Goal: Communication & Community: Answer question/provide support

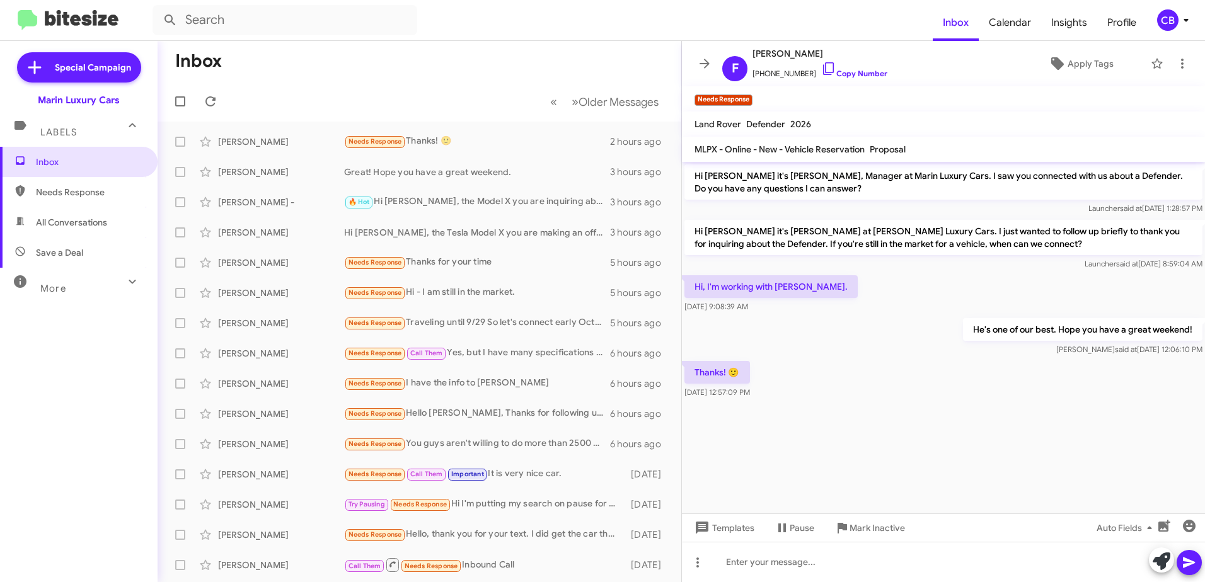
click at [65, 183] on span "Needs Response" at bounding box center [79, 192] width 158 height 30
type input "in:needs-response"
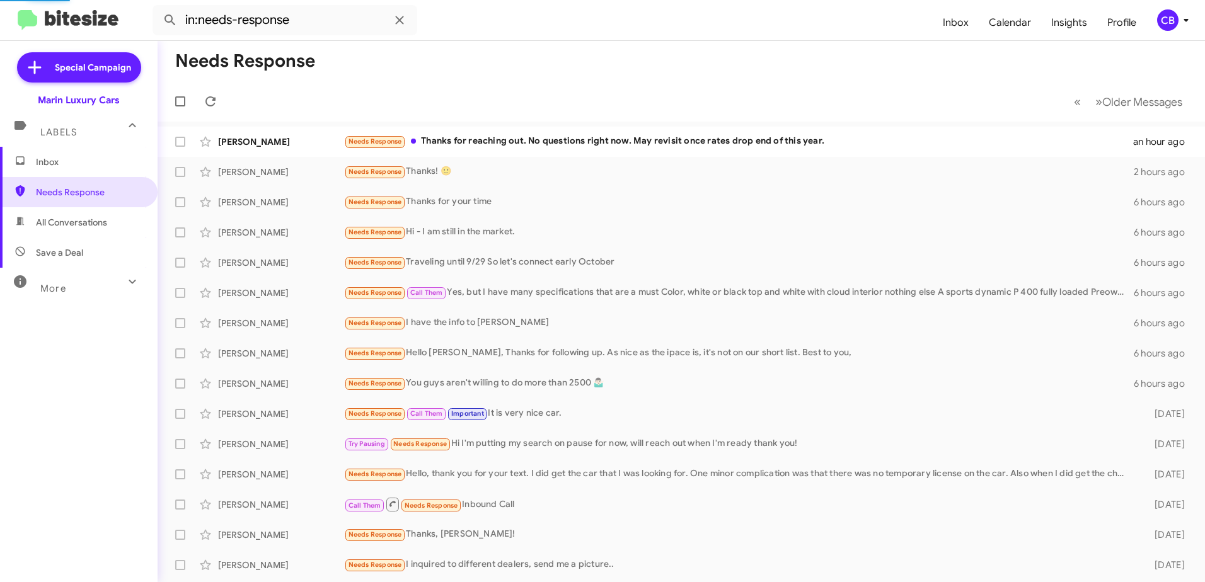
click at [54, 168] on span "Inbox" at bounding box center [89, 162] width 107 height 13
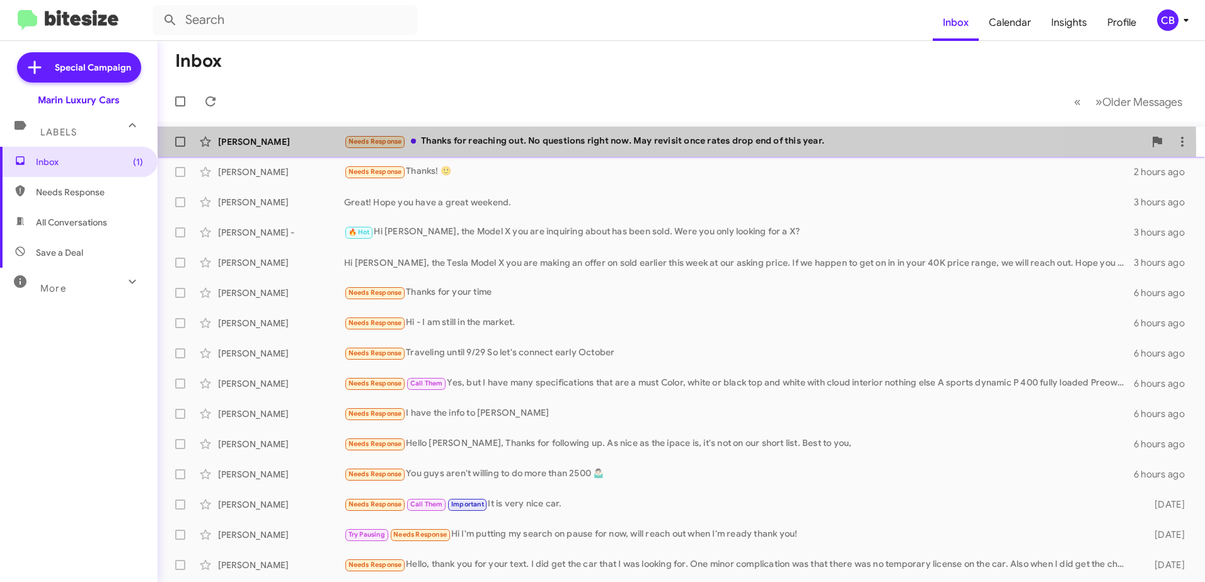
click at [489, 147] on div "Needs Response Thanks for reaching out. No questions right now. May revisit onc…" at bounding box center [744, 141] width 800 height 14
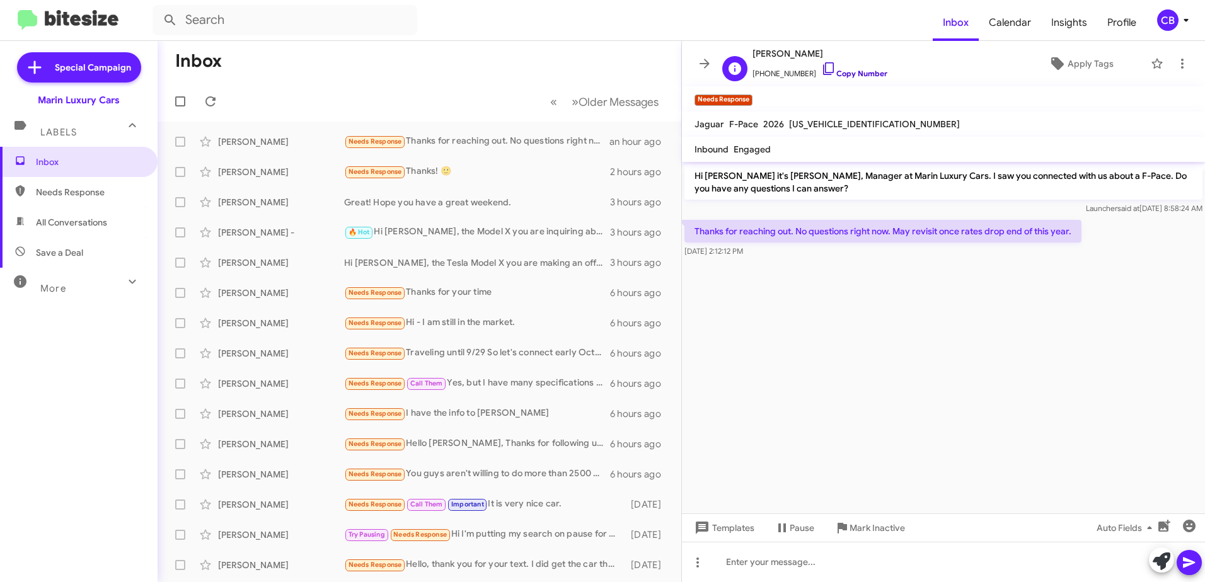
click at [821, 68] on icon at bounding box center [828, 68] width 15 height 15
